Goal: Task Accomplishment & Management: Manage account settings

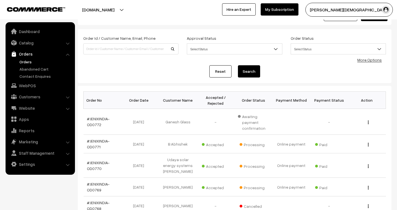
scroll to position [62, 0]
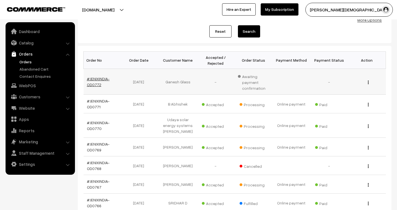
click at [101, 78] on link "#JENIXINDIA-OD0772" at bounding box center [98, 81] width 23 height 11
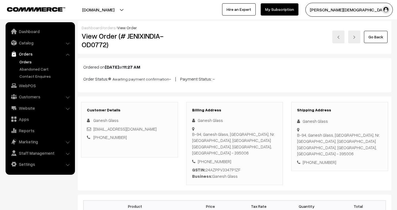
click at [106, 27] on link "orders" at bounding box center [109, 27] width 12 height 5
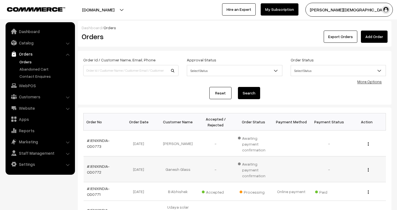
scroll to position [31, 0]
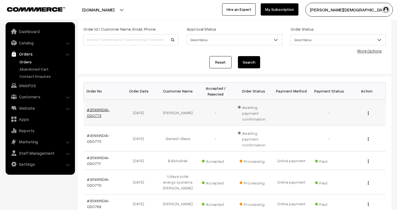
click at [101, 110] on link "#JENIXINDIA-OD0773" at bounding box center [98, 112] width 23 height 11
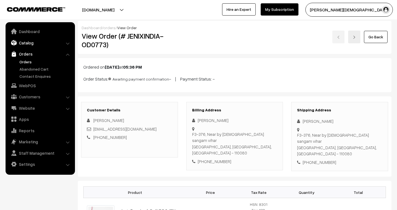
click at [24, 40] on link "Catalog" at bounding box center [40, 43] width 66 height 10
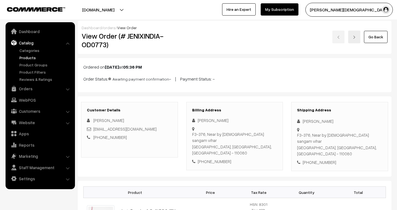
click at [31, 56] on link "Products" at bounding box center [45, 58] width 55 height 6
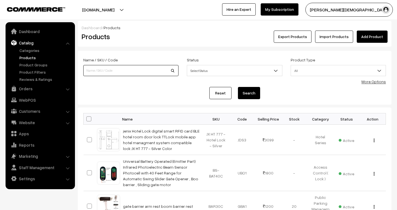
click at [131, 68] on input at bounding box center [130, 70] width 95 height 11
type input "coil"
click at [238, 87] on button "Search" at bounding box center [249, 93] width 22 height 12
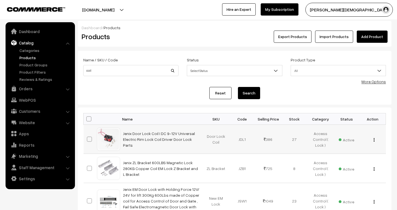
click at [374, 139] on img "button" at bounding box center [373, 140] width 1 height 4
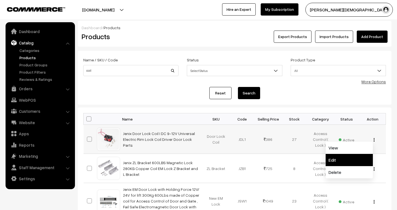
click at [339, 160] on link "Edit" at bounding box center [348, 160] width 47 height 12
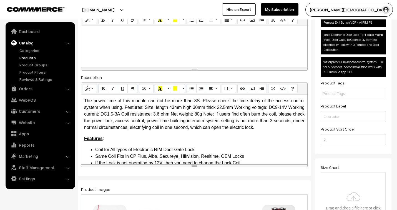
scroll to position [31, 0]
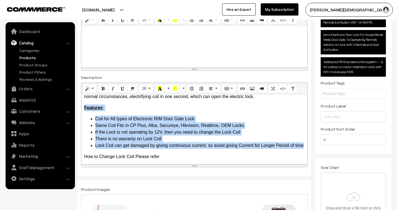
drag, startPoint x: 84, startPoint y: 109, endPoint x: 116, endPoint y: 150, distance: 51.8
click at [116, 150] on div "The power time of this module can not be more than 3S. Please check the time de…" at bounding box center [194, 129] width 226 height 69
copy div "Features : Coil for All types of Electronic RIM Door Gate Lock Same Coil Fits i…"
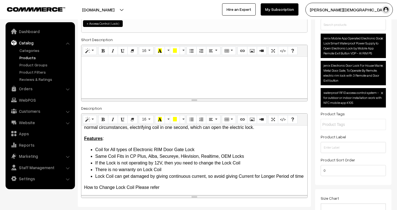
click at [106, 70] on div at bounding box center [194, 78] width 226 height 42
paste div
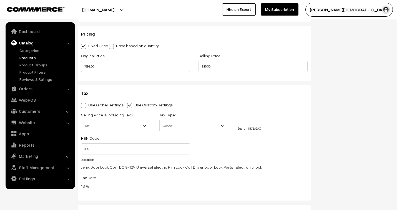
scroll to position [616, 0]
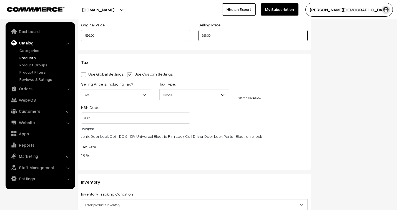
drag, startPoint x: 216, startPoint y: 38, endPoint x: 191, endPoint y: 39, distance: 24.4
click at [191, 39] on div "Original Price 1599.00 Selling Price 386.00" at bounding box center [194, 32] width 235 height 23
type input "449.00"
click at [227, 51] on div "SKU Door Lock Coil Weight 0.10 Kg Kg Length 4.30 Width 3.00 Height 2.50 CM In CM" at bounding box center [194, 83] width 233 height 376
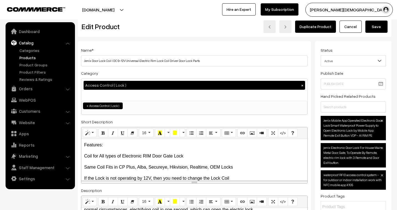
scroll to position [0, 0]
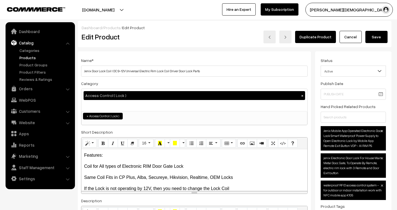
click at [372, 39] on button "Save" at bounding box center [376, 37] width 22 height 12
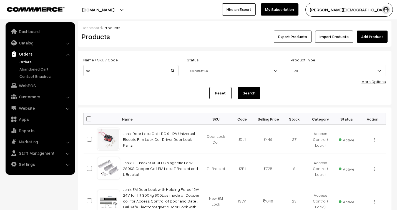
click at [28, 60] on link "Orders" at bounding box center [45, 62] width 55 height 6
